Goal: Check status: Check status

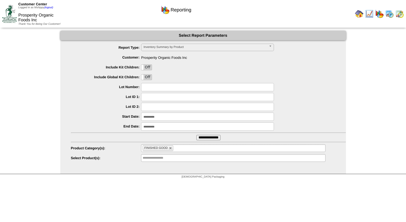
click at [397, 14] on img at bounding box center [399, 14] width 9 height 9
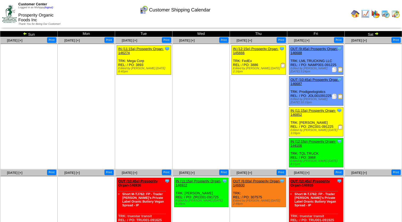
click at [26, 33] on img at bounding box center [25, 33] width 4 height 4
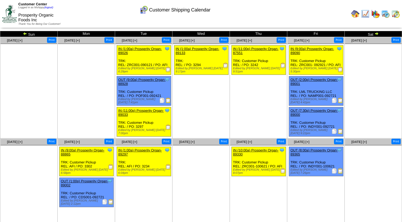
click at [112, 199] on img at bounding box center [110, 201] width 5 height 5
